Goal: Communication & Community: Connect with others

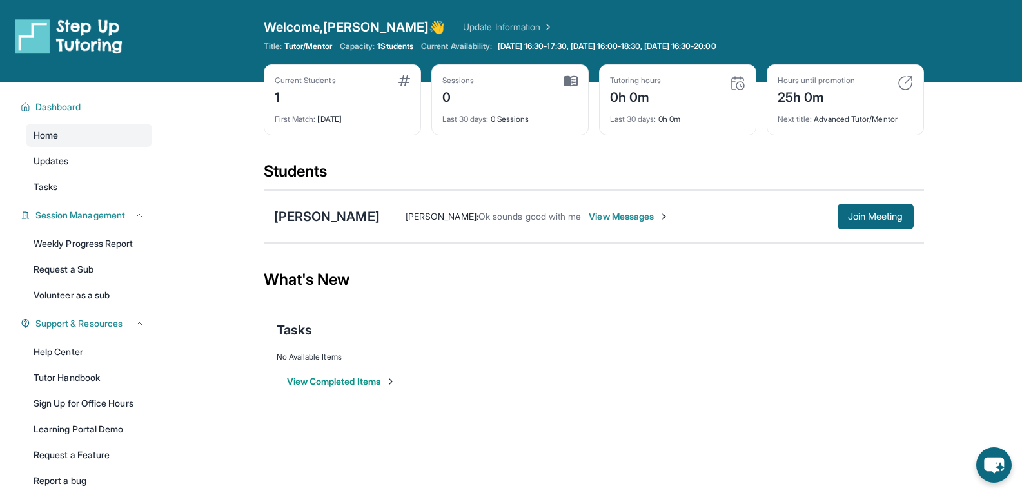
click at [613, 216] on span "View Messages" at bounding box center [629, 216] width 81 height 13
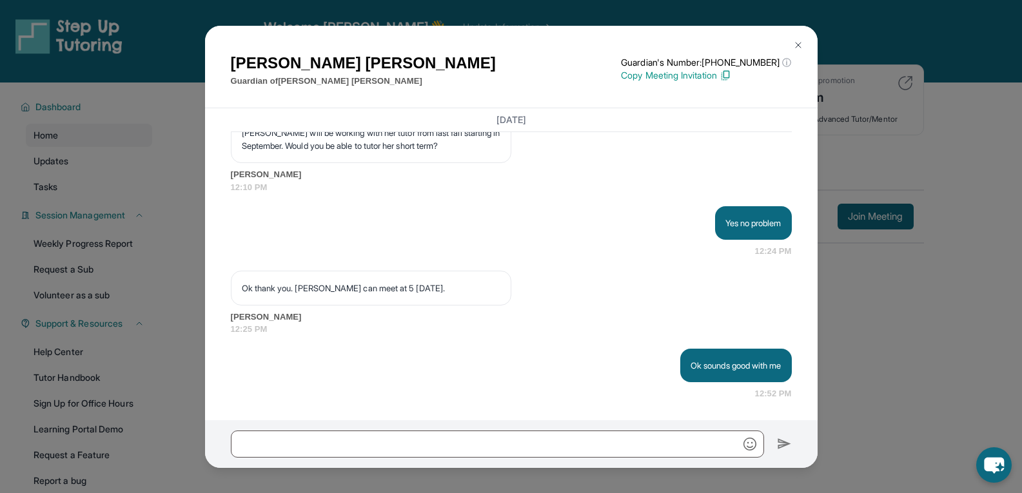
scroll to position [1482, 0]
click at [792, 43] on button at bounding box center [799, 45] width 26 height 26
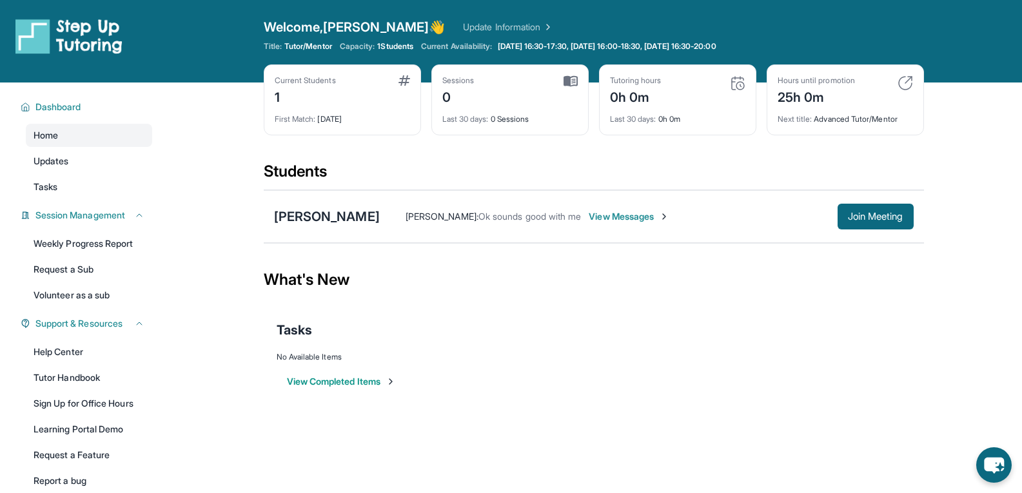
click at [792, 43] on div "Title: Tutor/Mentor Capacity: 1 Students Current Availability: Monday 16:30-17:…" at bounding box center [594, 46] width 660 height 10
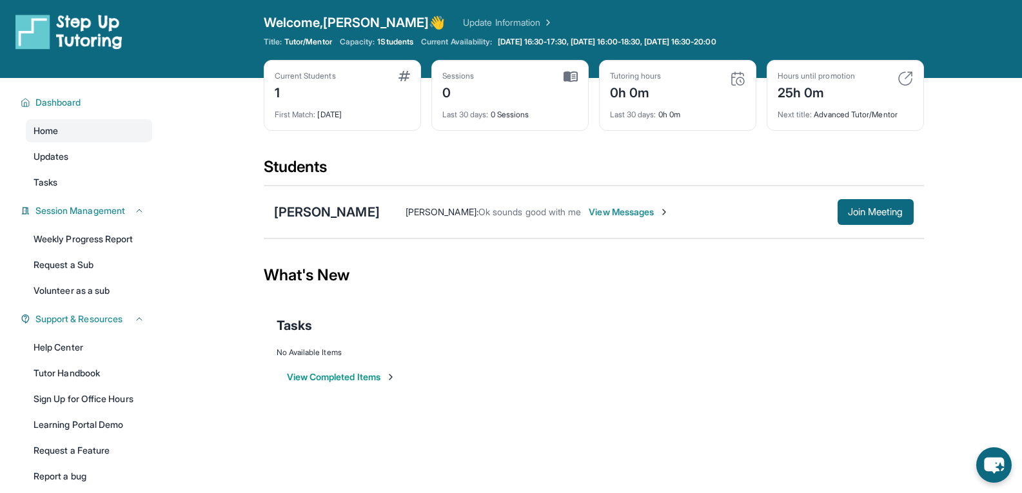
scroll to position [83, 0]
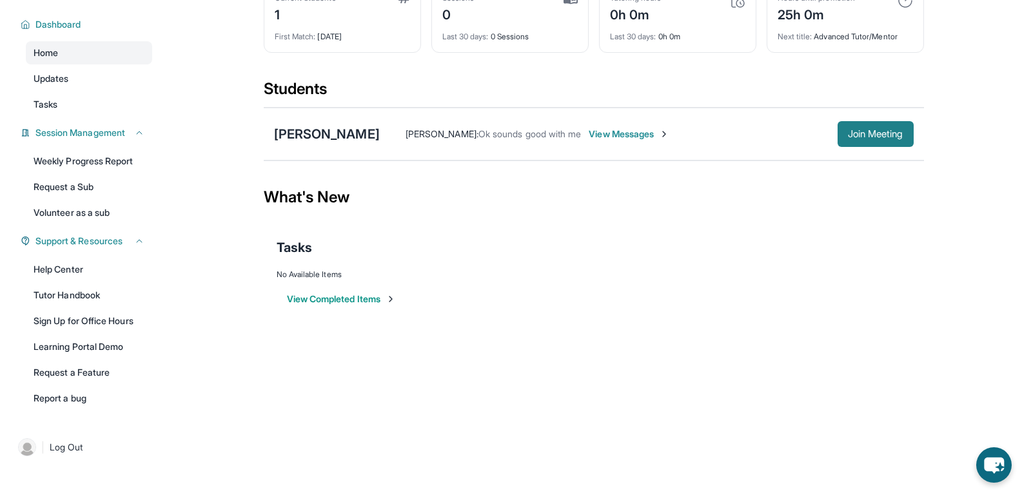
click at [882, 138] on span "Join Meeting" at bounding box center [875, 134] width 55 height 8
